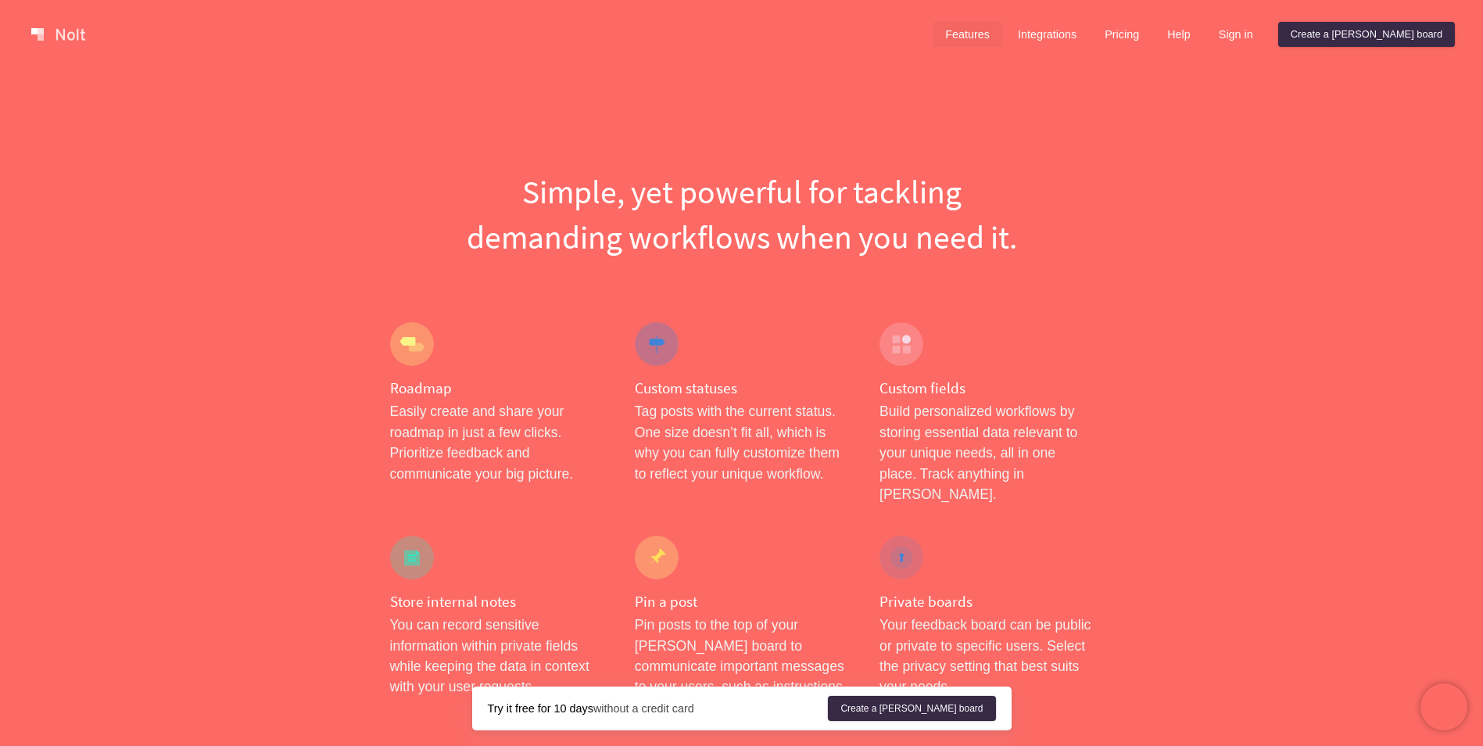
click at [1002, 33] on link "Features" at bounding box center [968, 34] width 70 height 25
click at [424, 351] on div at bounding box center [412, 344] width 44 height 44
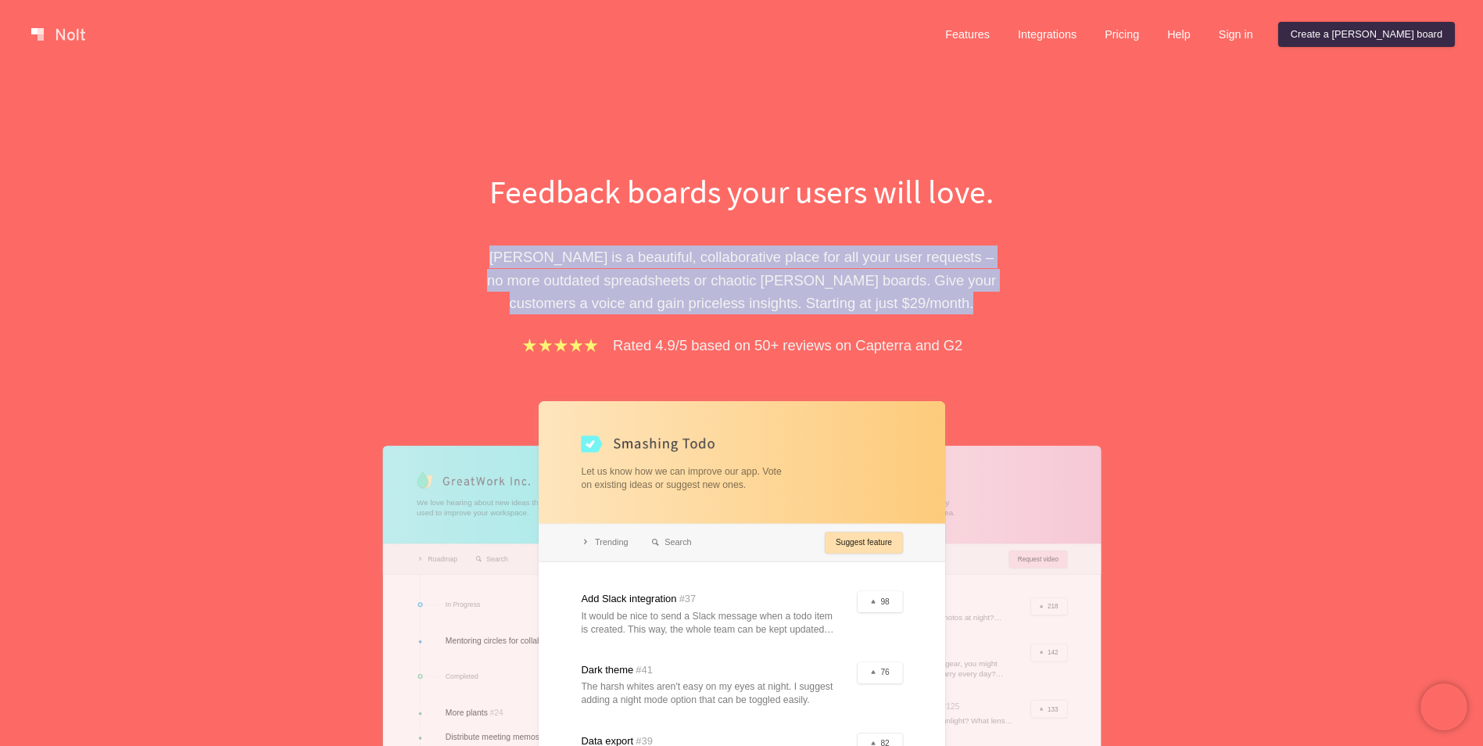
drag, startPoint x: 494, startPoint y: 258, endPoint x: 1023, endPoint y: 307, distance: 530.8
click at [1023, 307] on div "Feedback boards your users will love. Nolt is a beautiful, collaborative place …" at bounding box center [742, 560] width 704 height 783
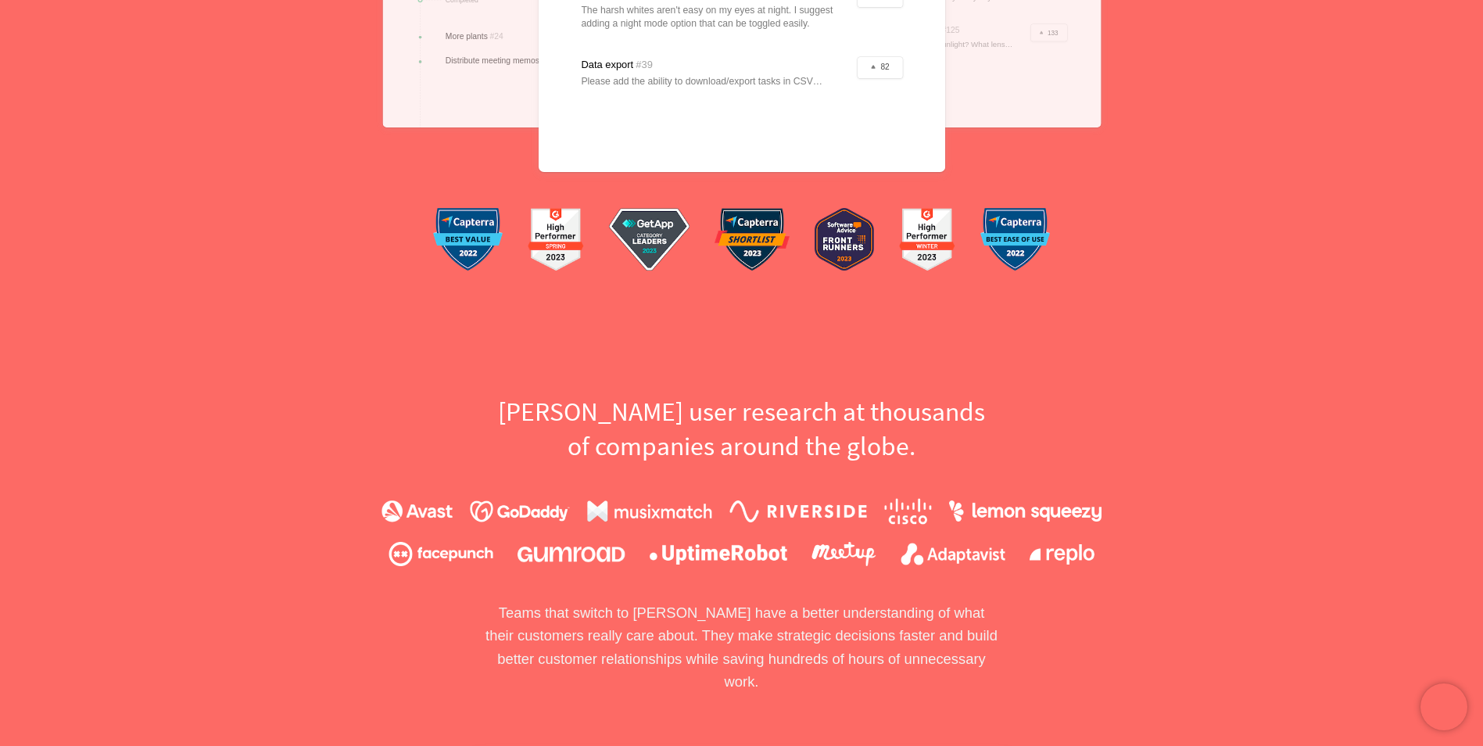
scroll to position [704, 0]
